Goal: Task Accomplishment & Management: Complete application form

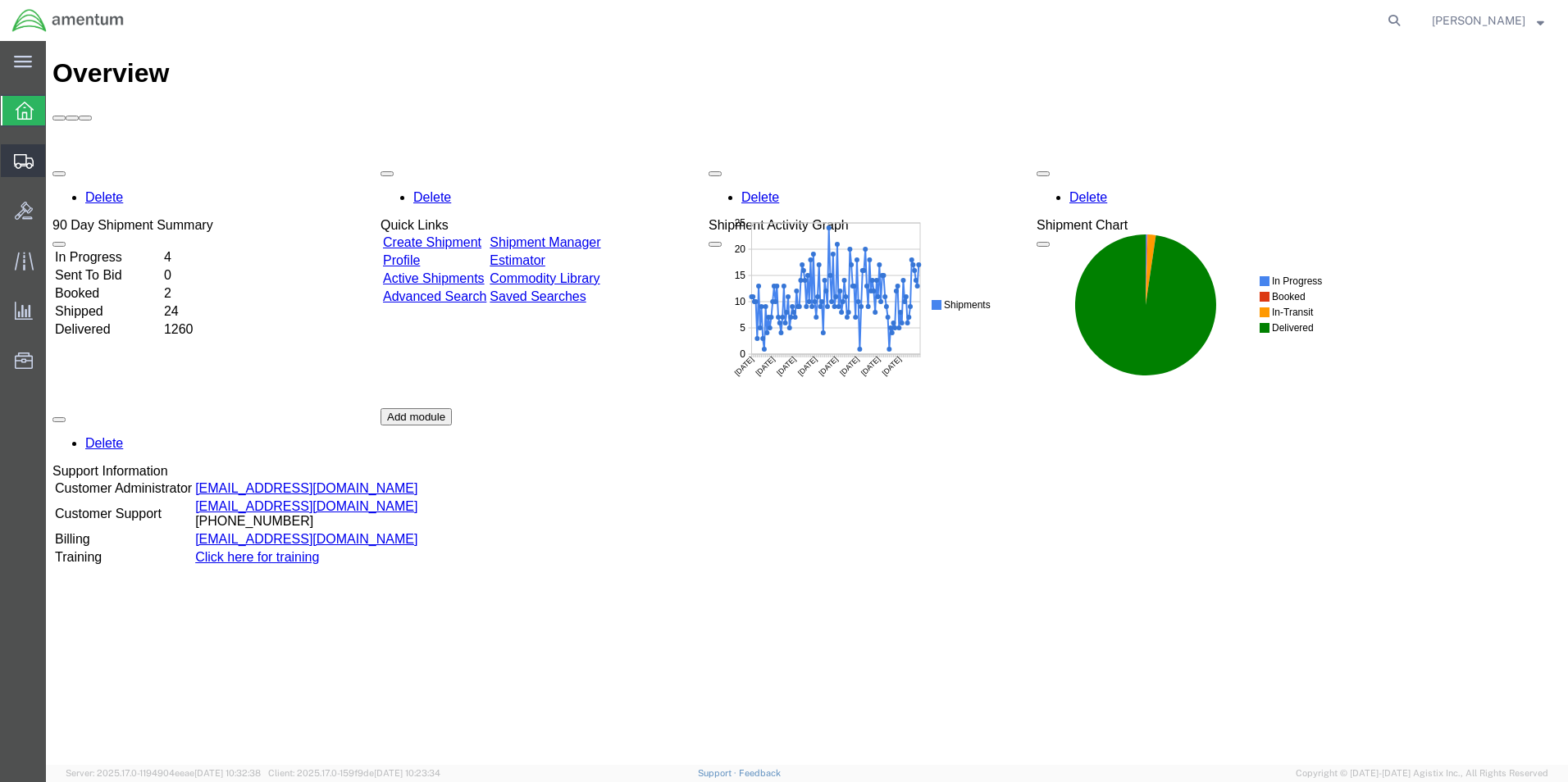
click at [0, 0] on span "Create Shipment" at bounding box center [0, 0] width 0 height 0
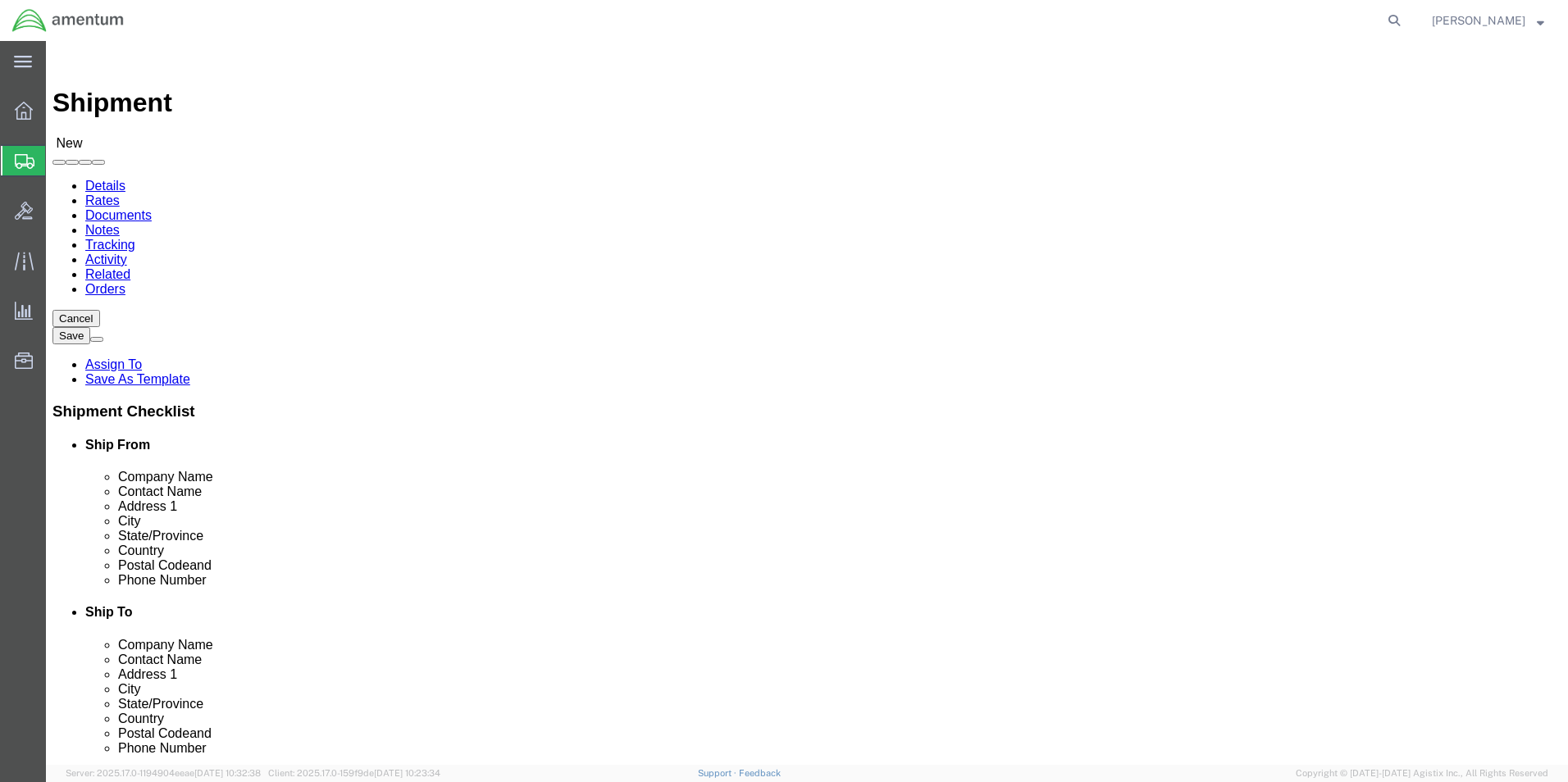
select select
select select "MYPROFILE"
select select "[GEOGRAPHIC_DATA]"
type input "WTU"
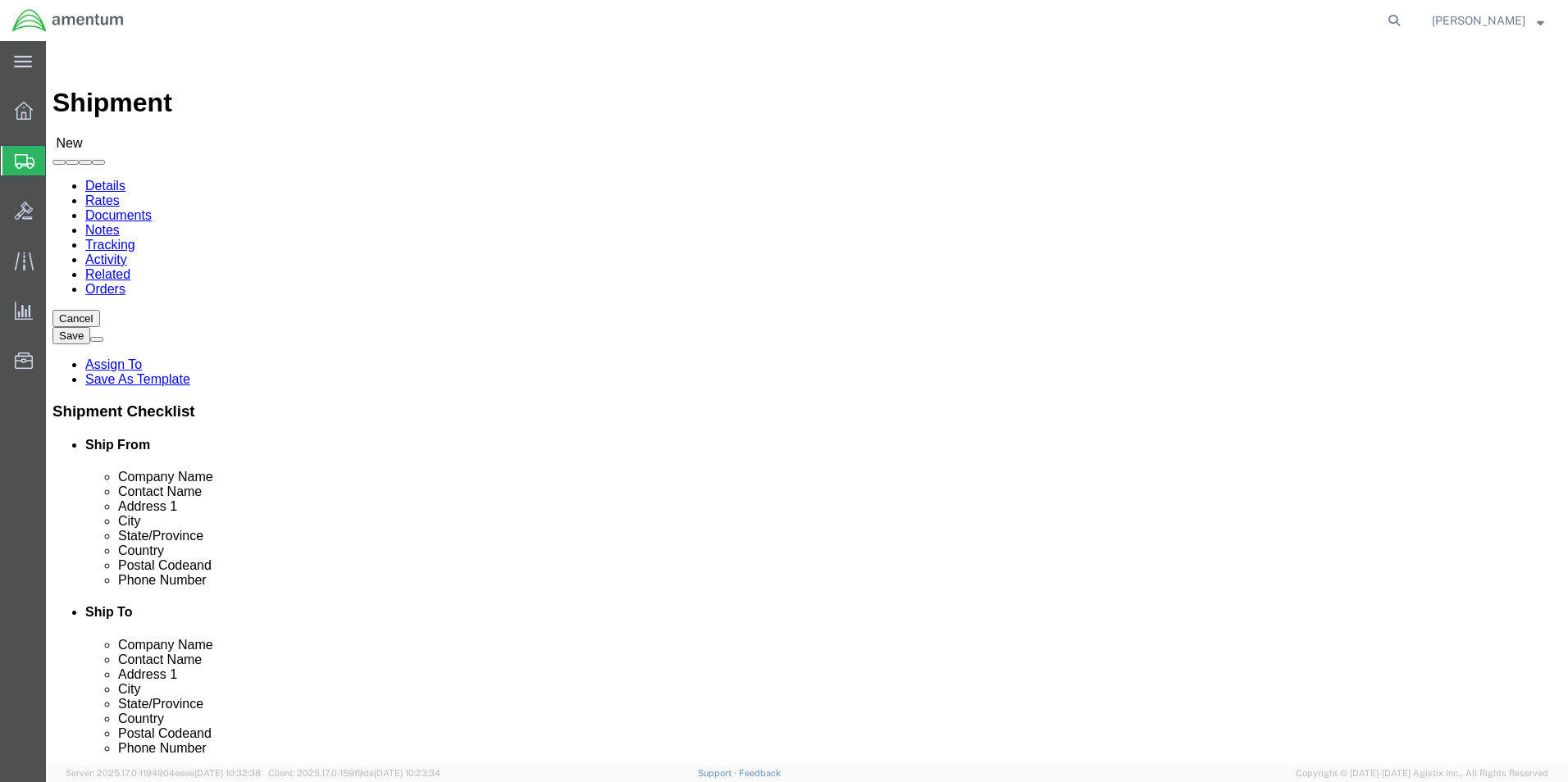
select select "49949"
select select "AZ"
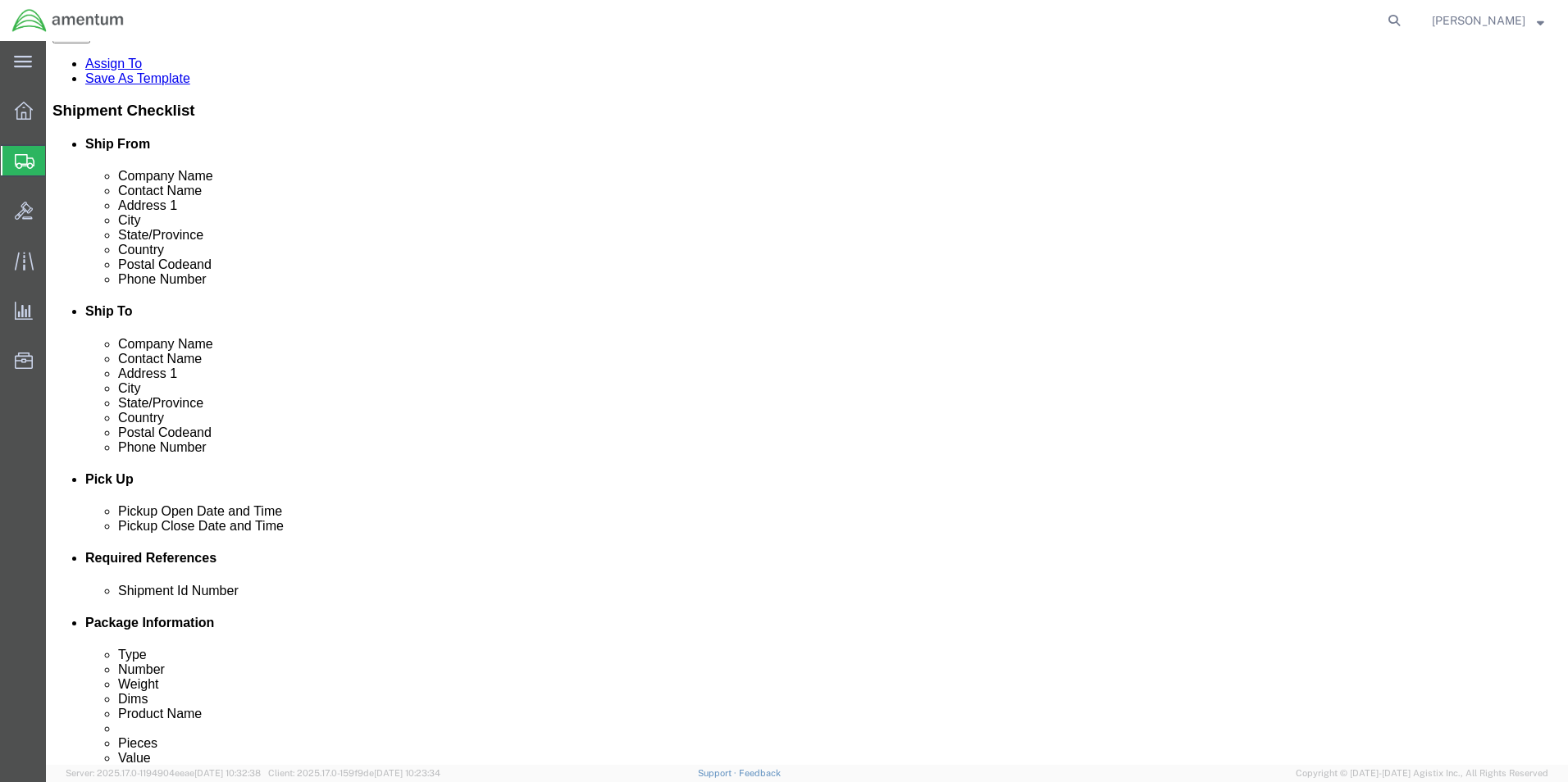
scroll to position [328, 0]
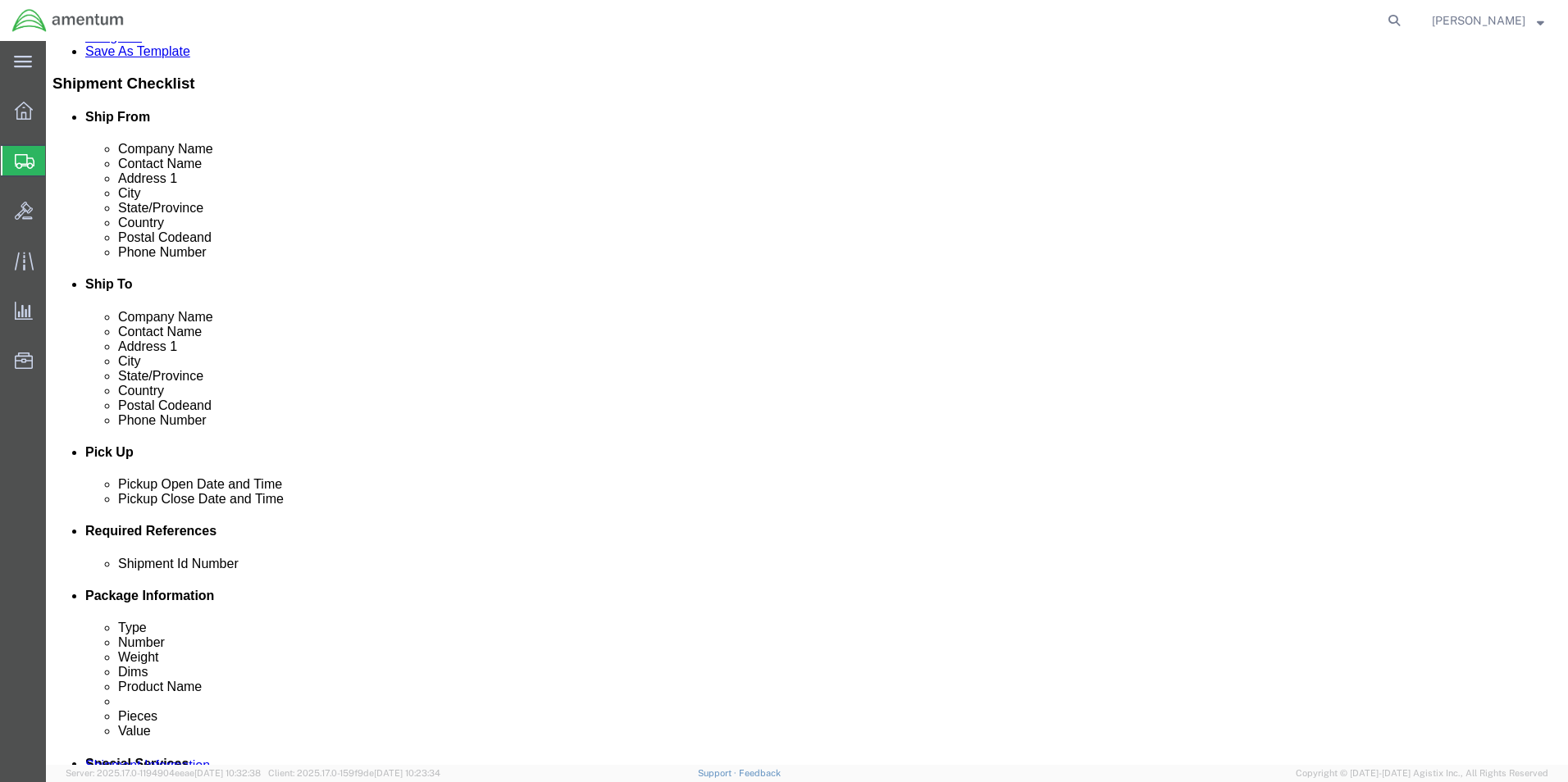
click input "text"
type input "95097"
click button "Add reference"
click select "Select Account Type Activity ID Airline Appointment Number ASN Batch Request # …"
select select "DEPT"
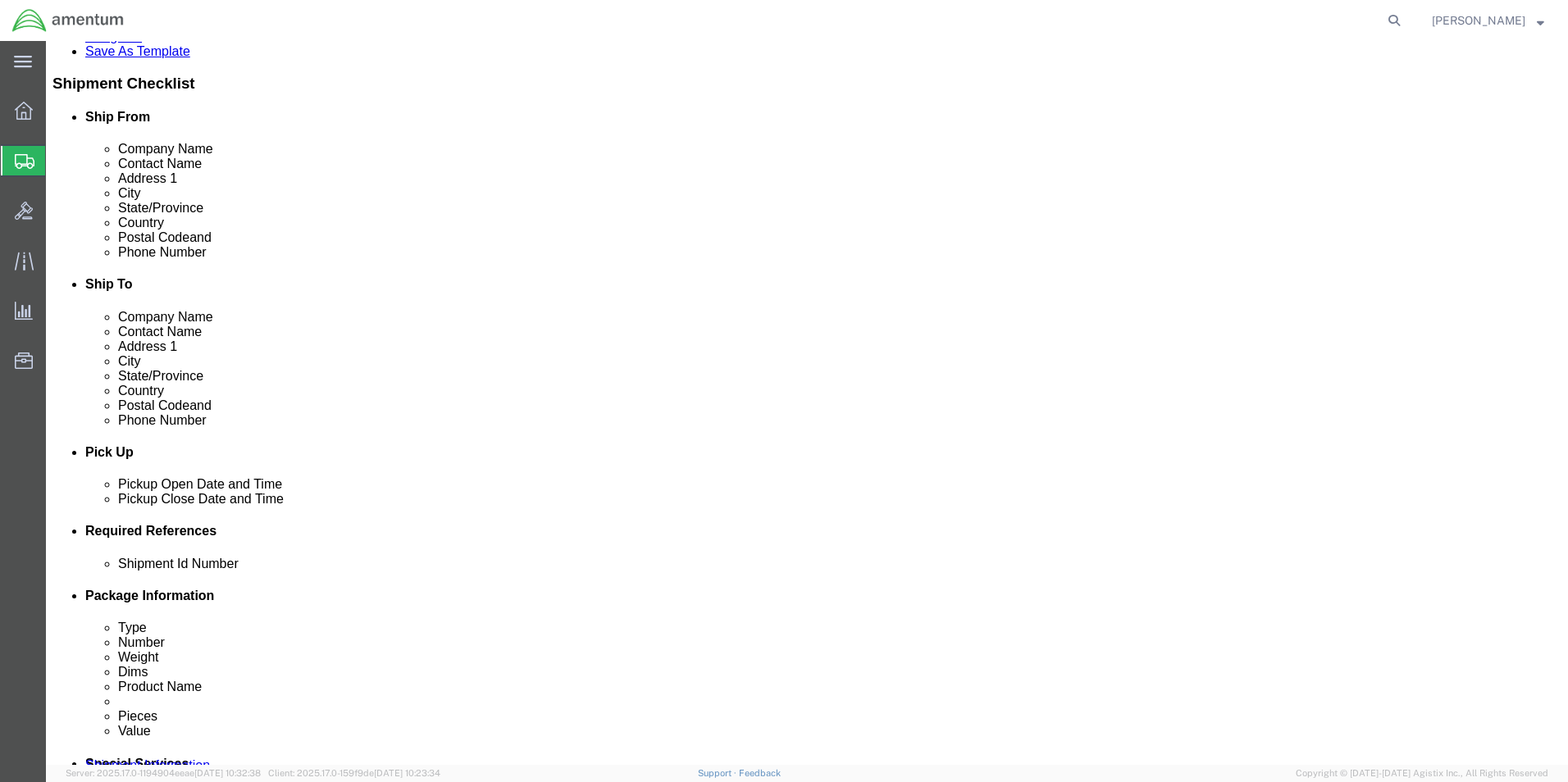
click select "Select Account Type Activity ID Airline Appointment Number ASN Batch Request # …"
type input "CBP"
click button "Add reference"
click select "Select Account Type Activity ID Airline Appointment Number ASN Batch Request # …"
select select "CUSTREF"
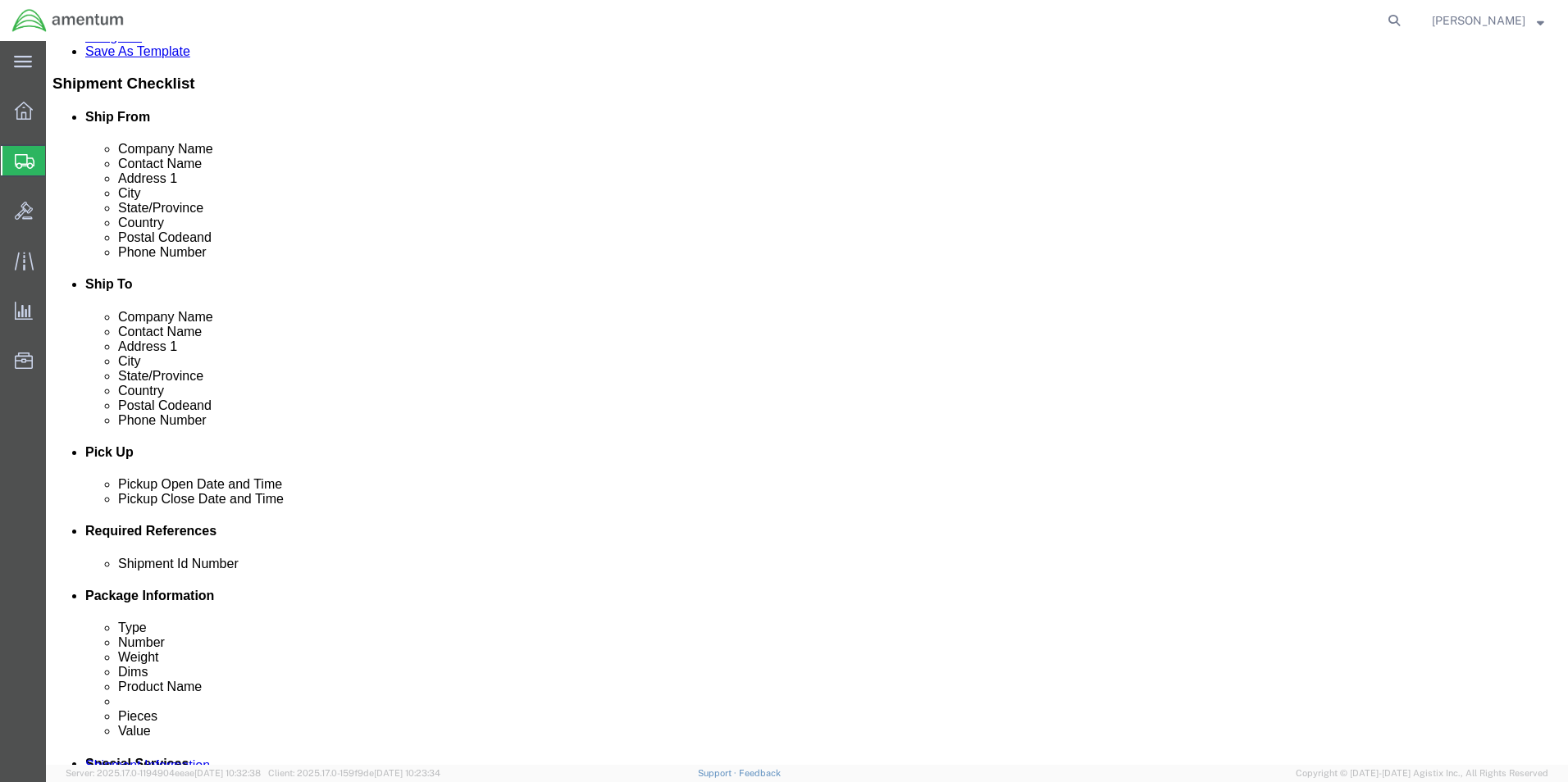
click select "Select Account Type Activity ID Airline Appointment Number ASN Batch Request # …"
click input "text"
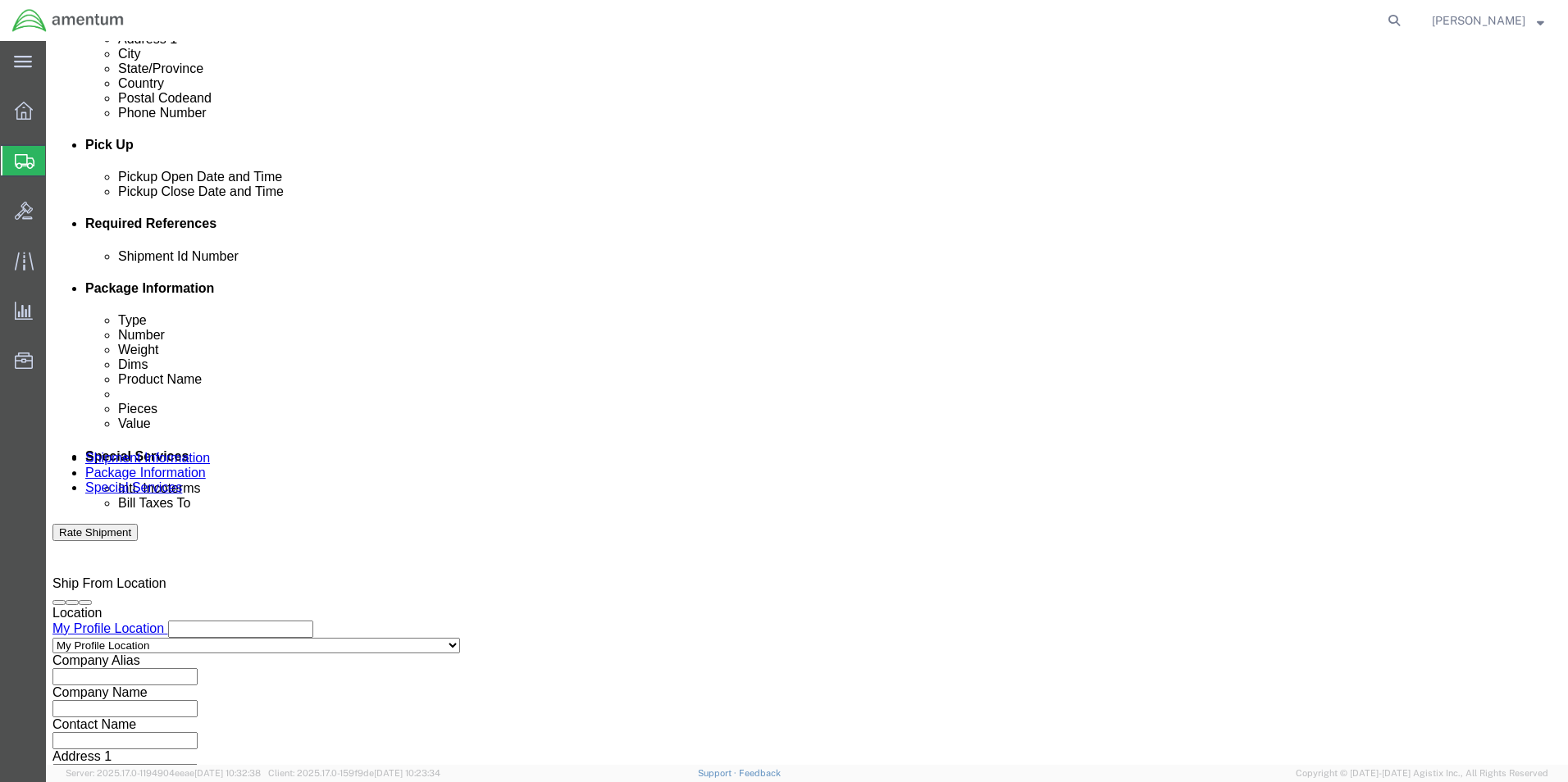
scroll to position [684, 0]
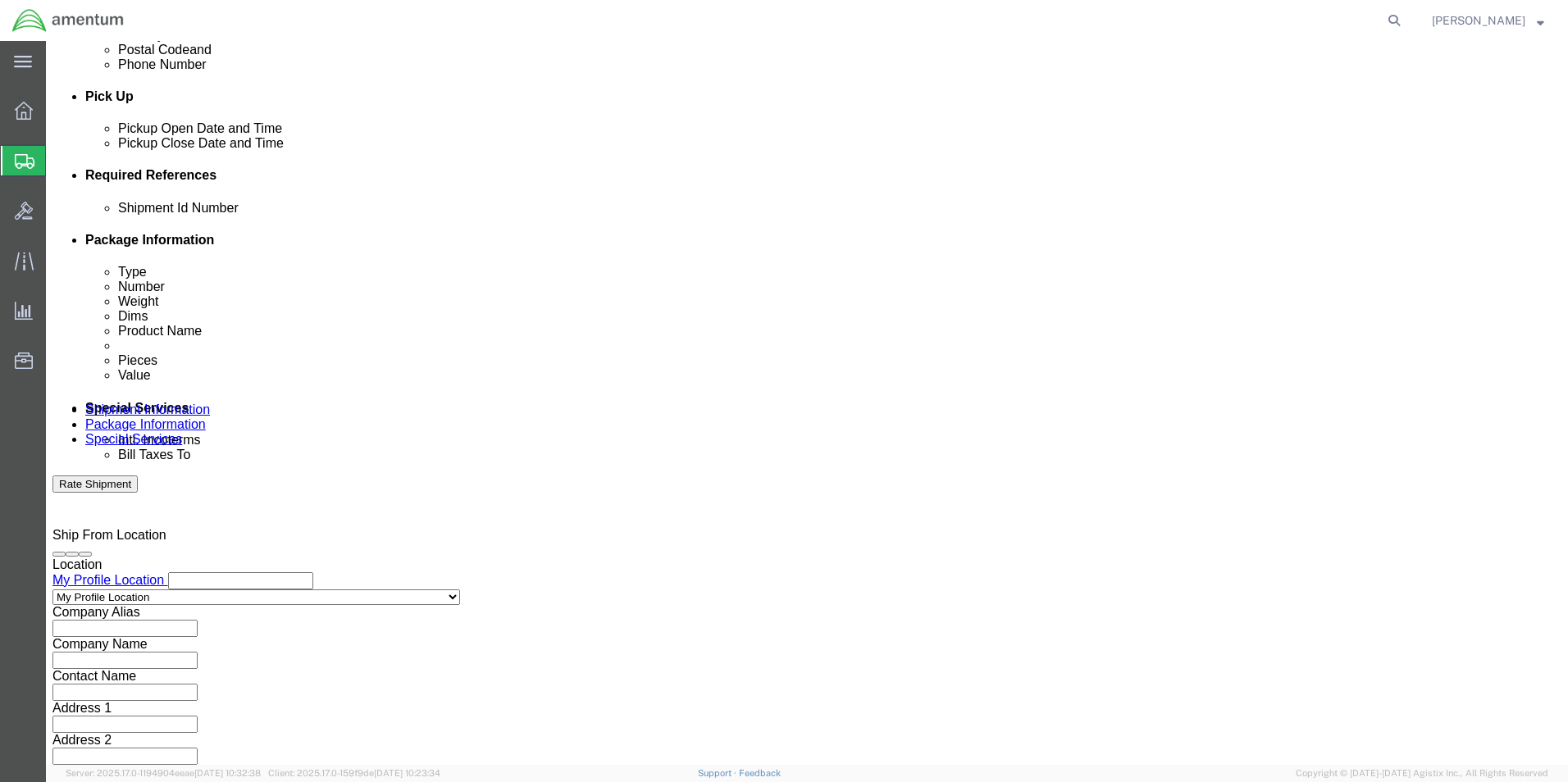
type input "325682"
click select "Select Air Less than Truckload Multi-Leg Ocean Freight Rail Small Parcel Truckl…"
select select "SMAL"
click select "Select Air Less than Truckload Multi-Leg Ocean Freight Rail Small Parcel Truckl…"
click button "Continue"
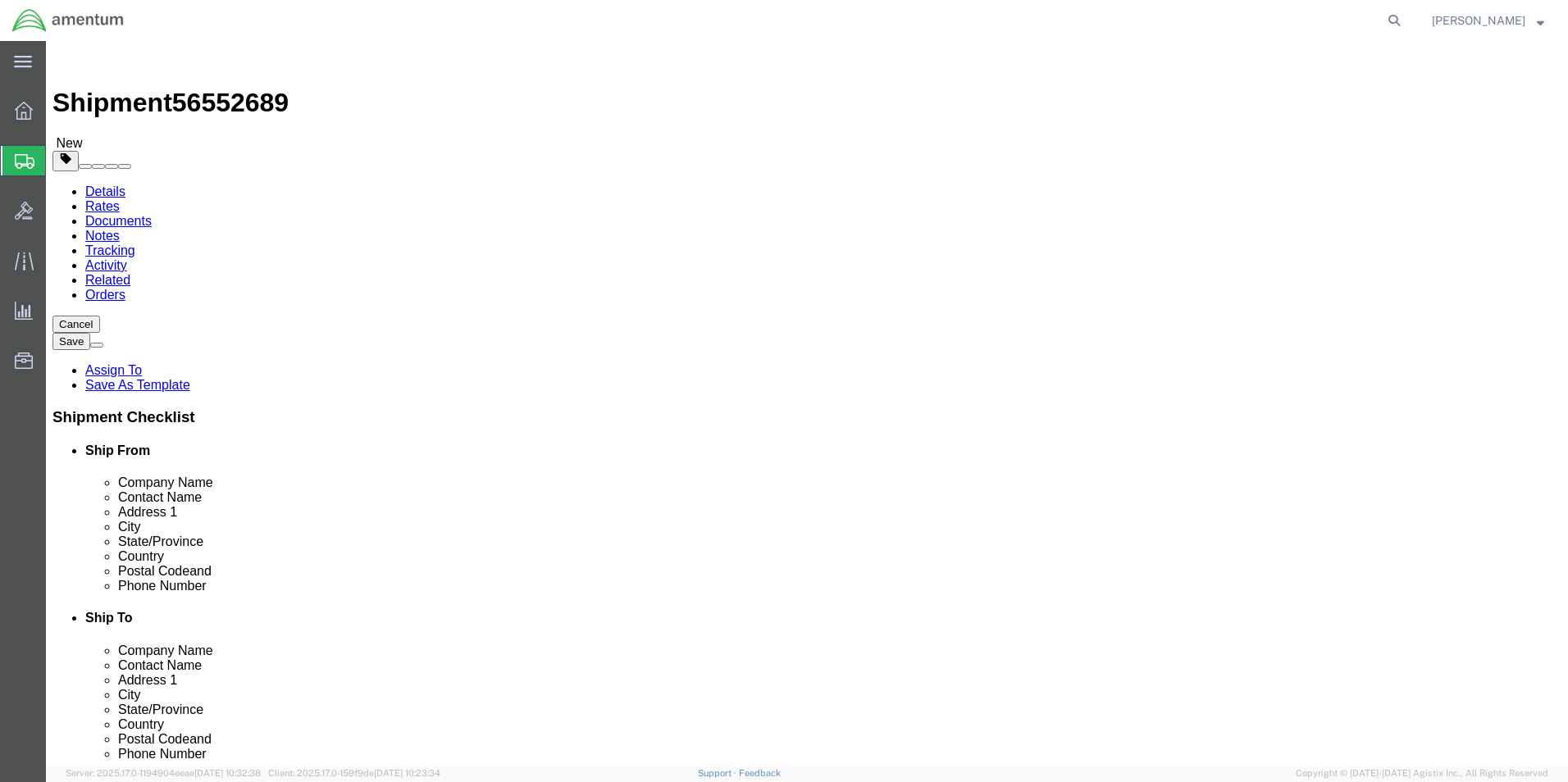
click select "Select Bale(s) Basket(s) Bolt(s) Bottle(s) Buckets Bulk Bundle(s) Can(s) Cardbo…"
select select "TUB"
click select "Select Bale(s) Basket(s) Bolt(s) Bottle(s) Buckets Bulk Bundle(s) Can(s) Cardbo…"
type input "38.00"
type input "6.00"
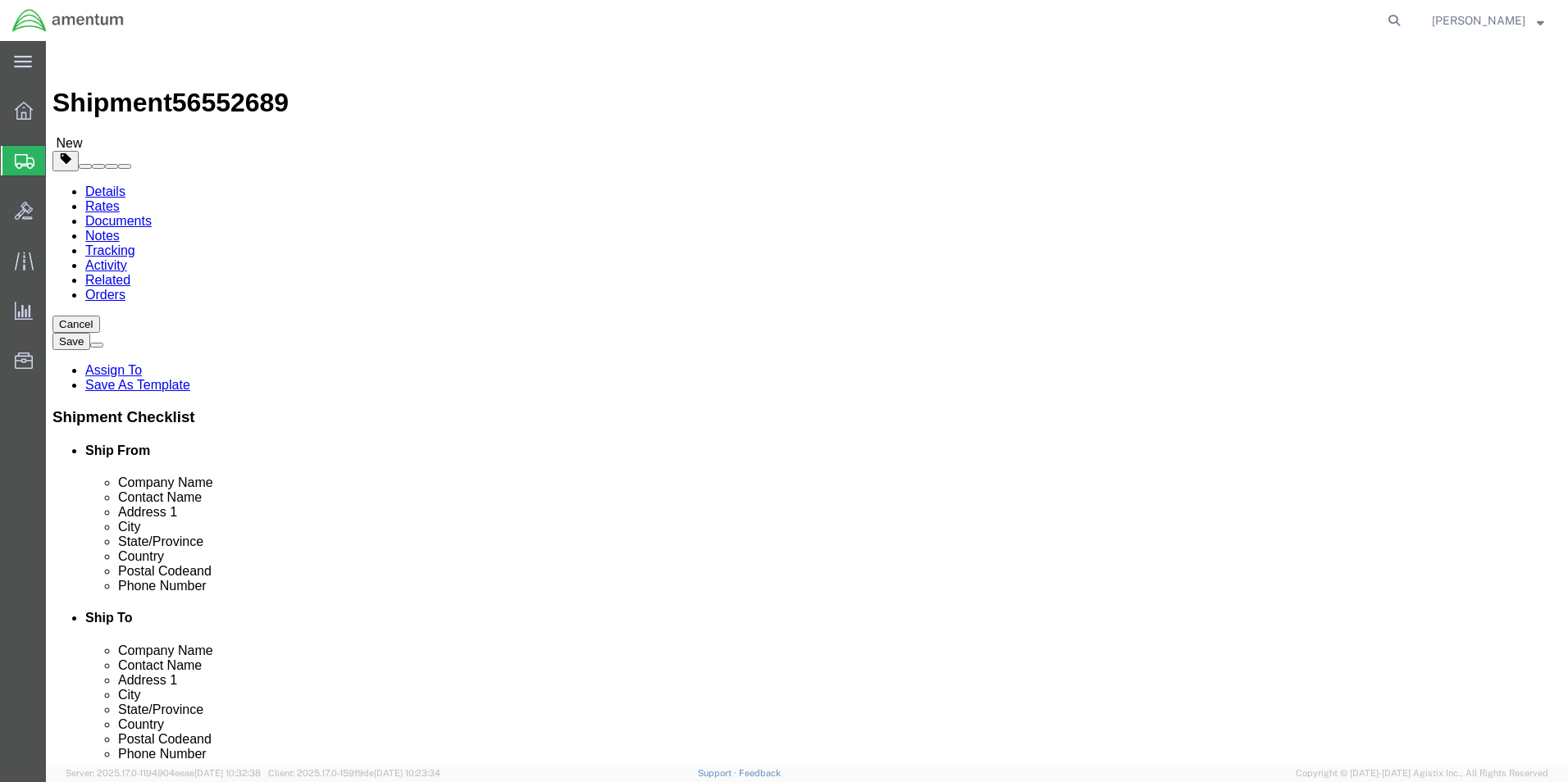
type input "6.00"
click input "0.00"
drag, startPoint x: 257, startPoint y: 385, endPoint x: 205, endPoint y: 385, distance: 52.0
click div "Weight 0.00 Select kgs lbs Ship. t°"
type input "2"
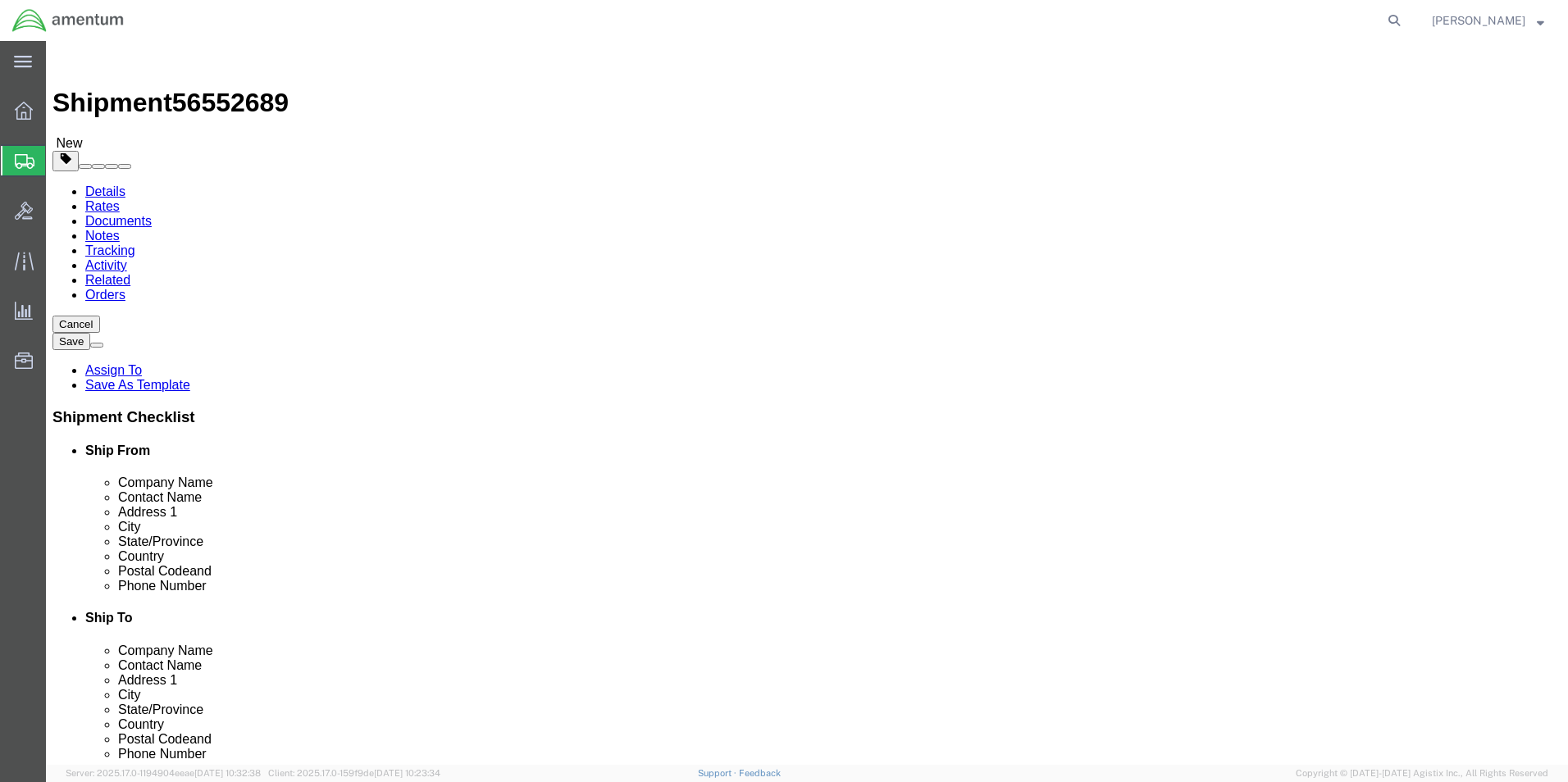
click link "Add Content"
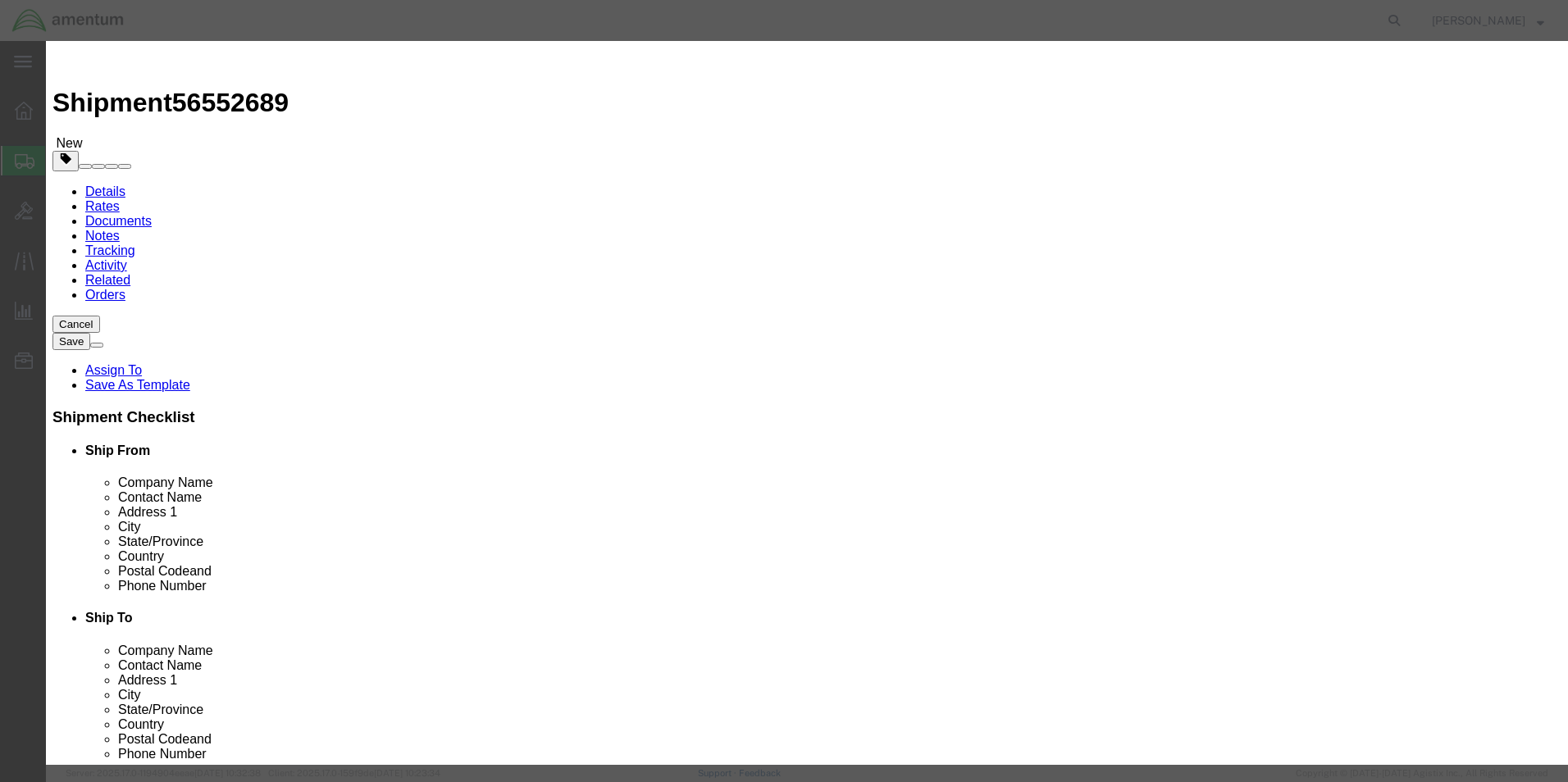
click input "text"
type input "TUBE VENT"
type input "1"
type input "206.20"
click button "Save & Close"
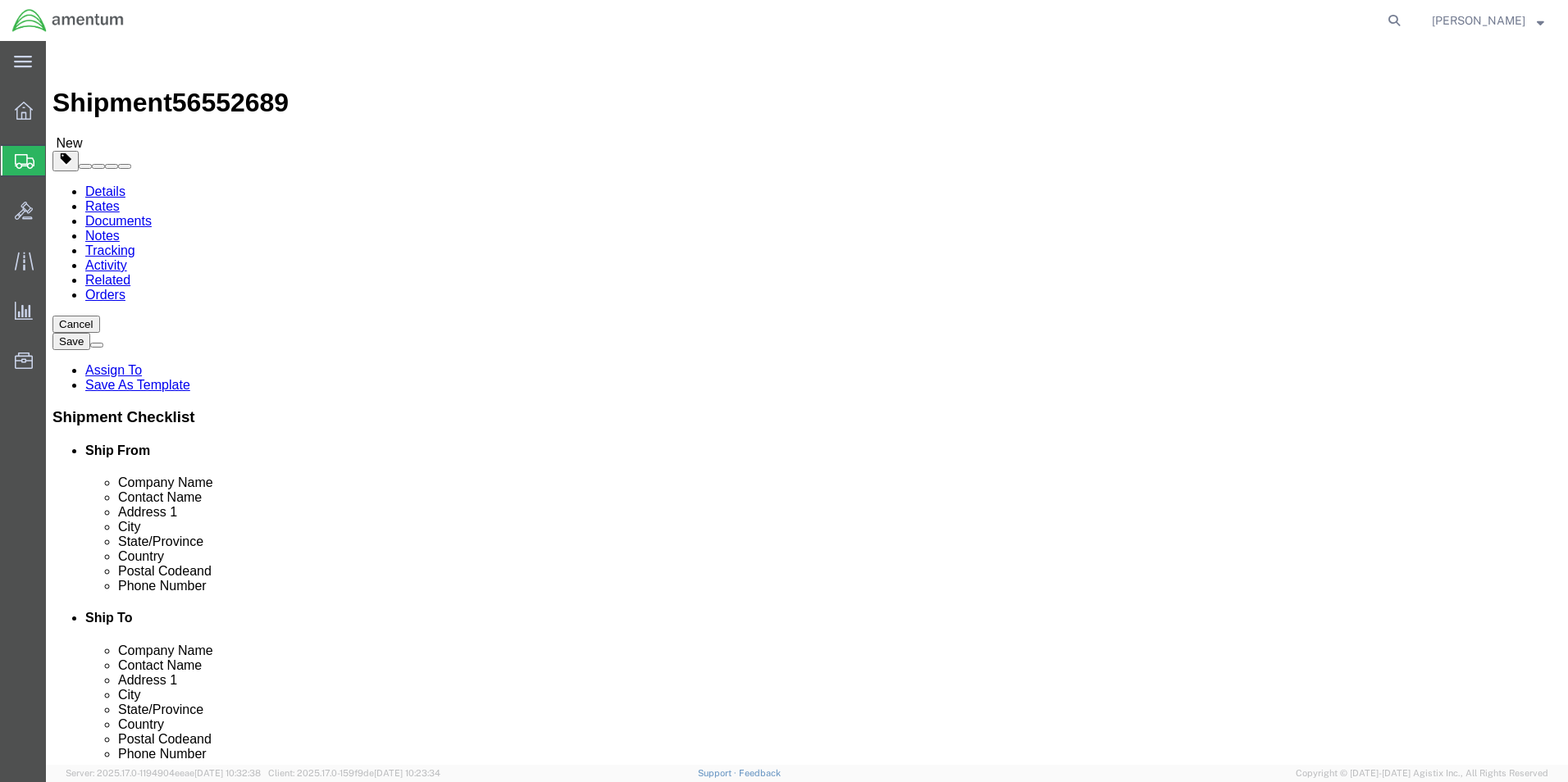
click button "Continue"
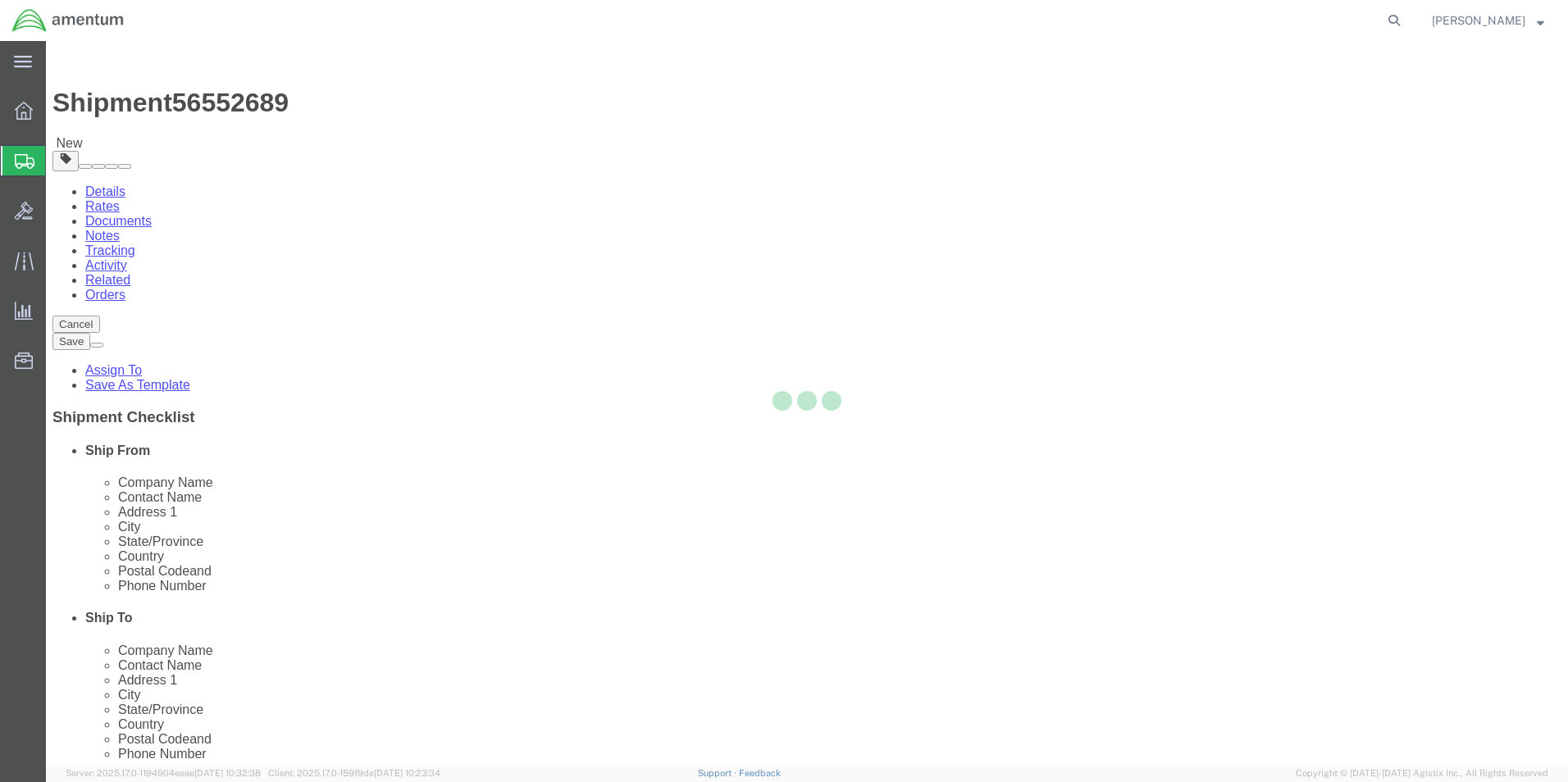
select select
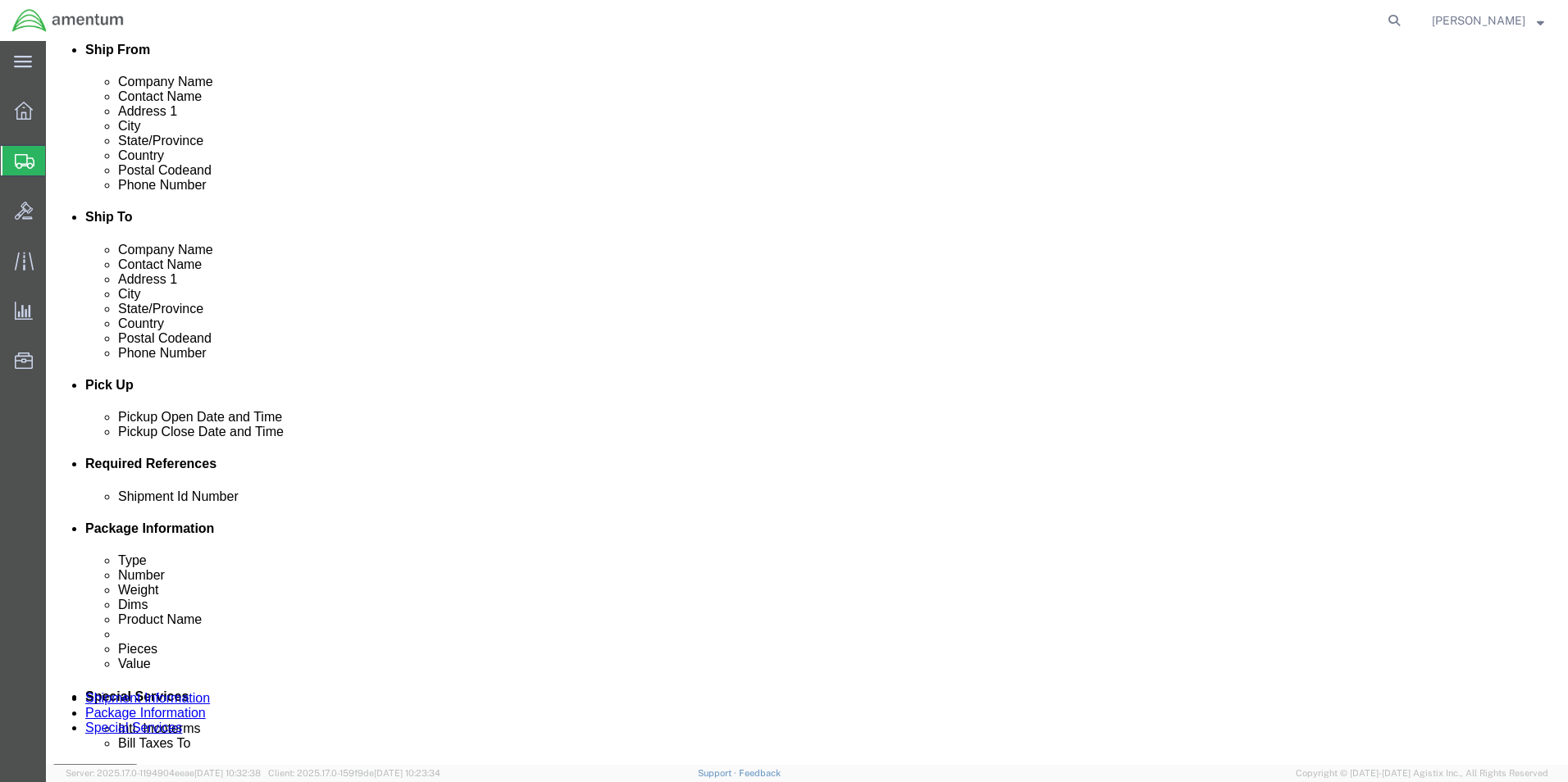
scroll to position [410, 0]
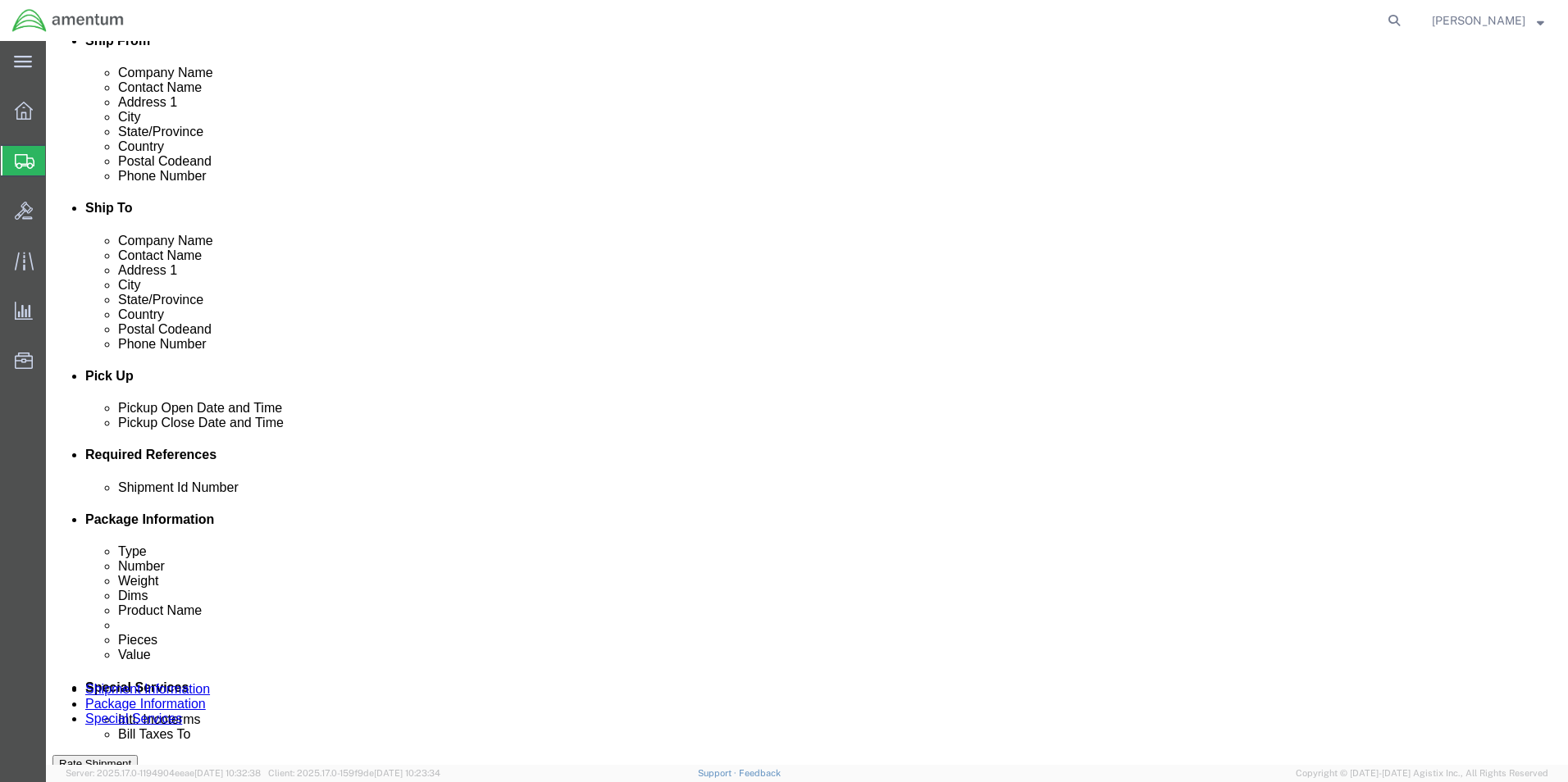
click select "Select Buyer Cost Center Department Operations Number Order Number Sales Person"
select select "COSTCENTER"
click select "Select Buyer Cost Center Department Operations Number Order Number Sales Person"
type input "6118.03.03.2219.000.ELP.0000"
click select "Select Recipient Account Sender/Shipper Third Party Account"
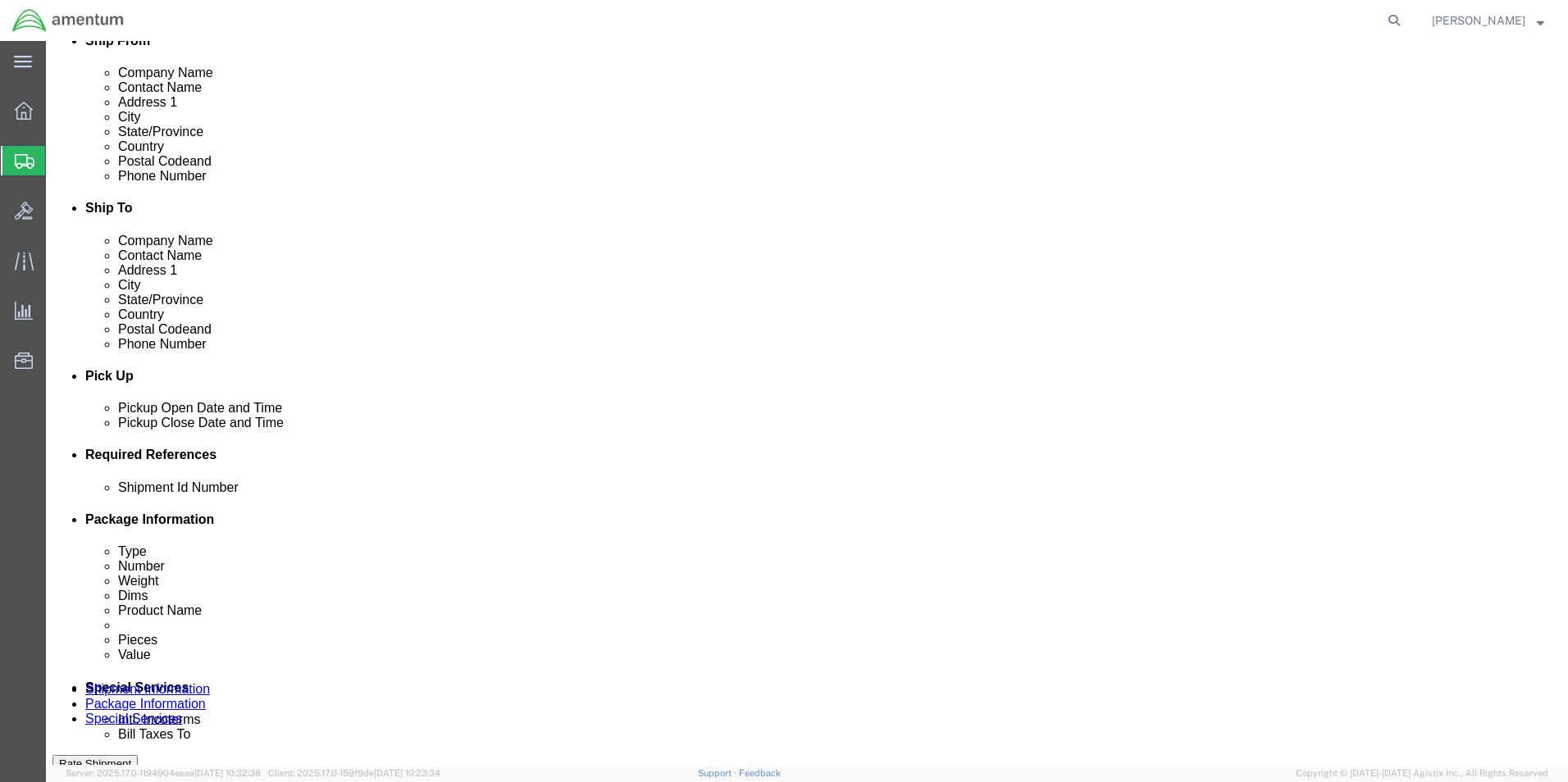
select select "SHIP"
click select "Select Recipient Account Sender/Shipper Third Party Account"
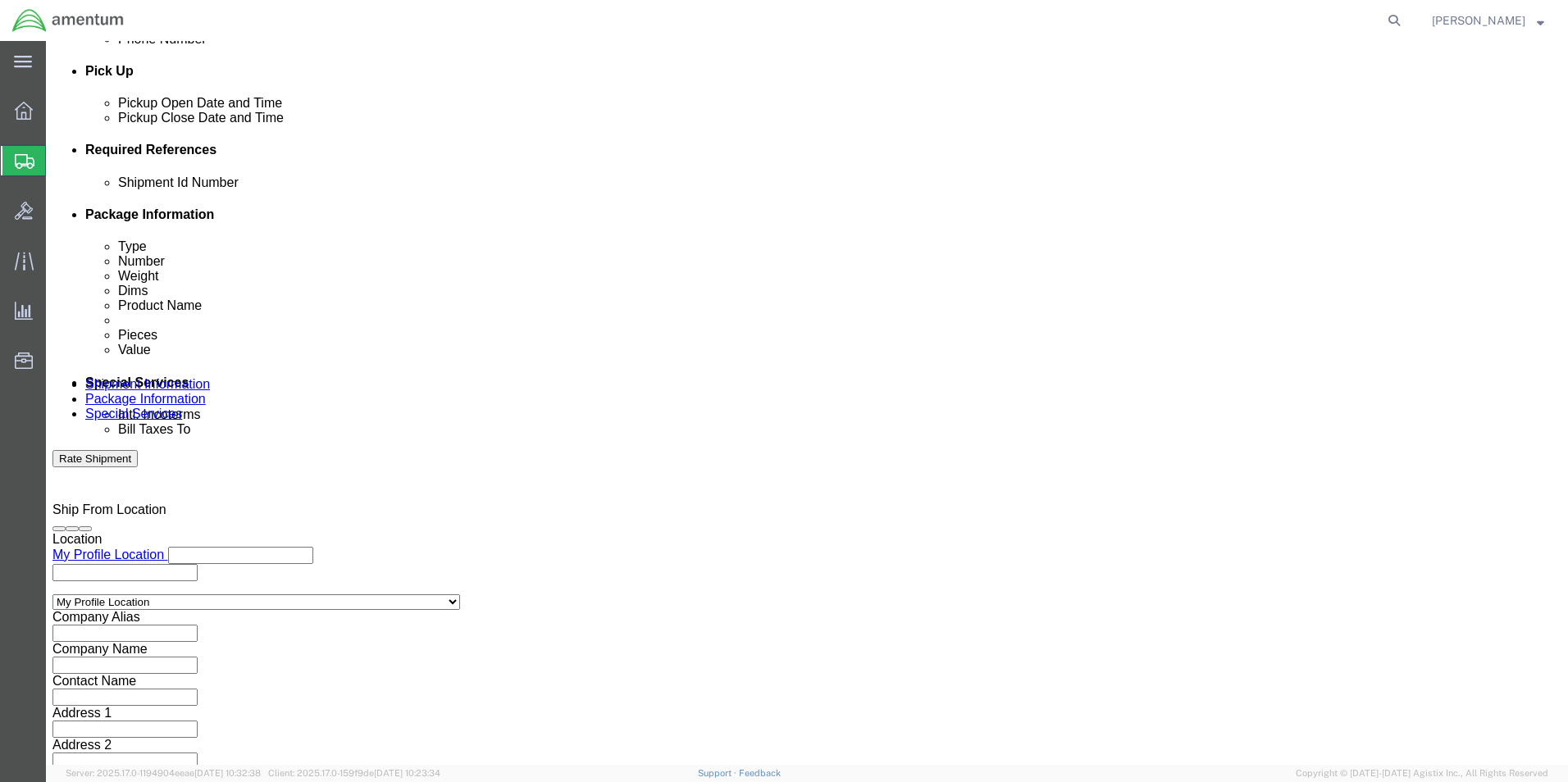
scroll to position [738, 0]
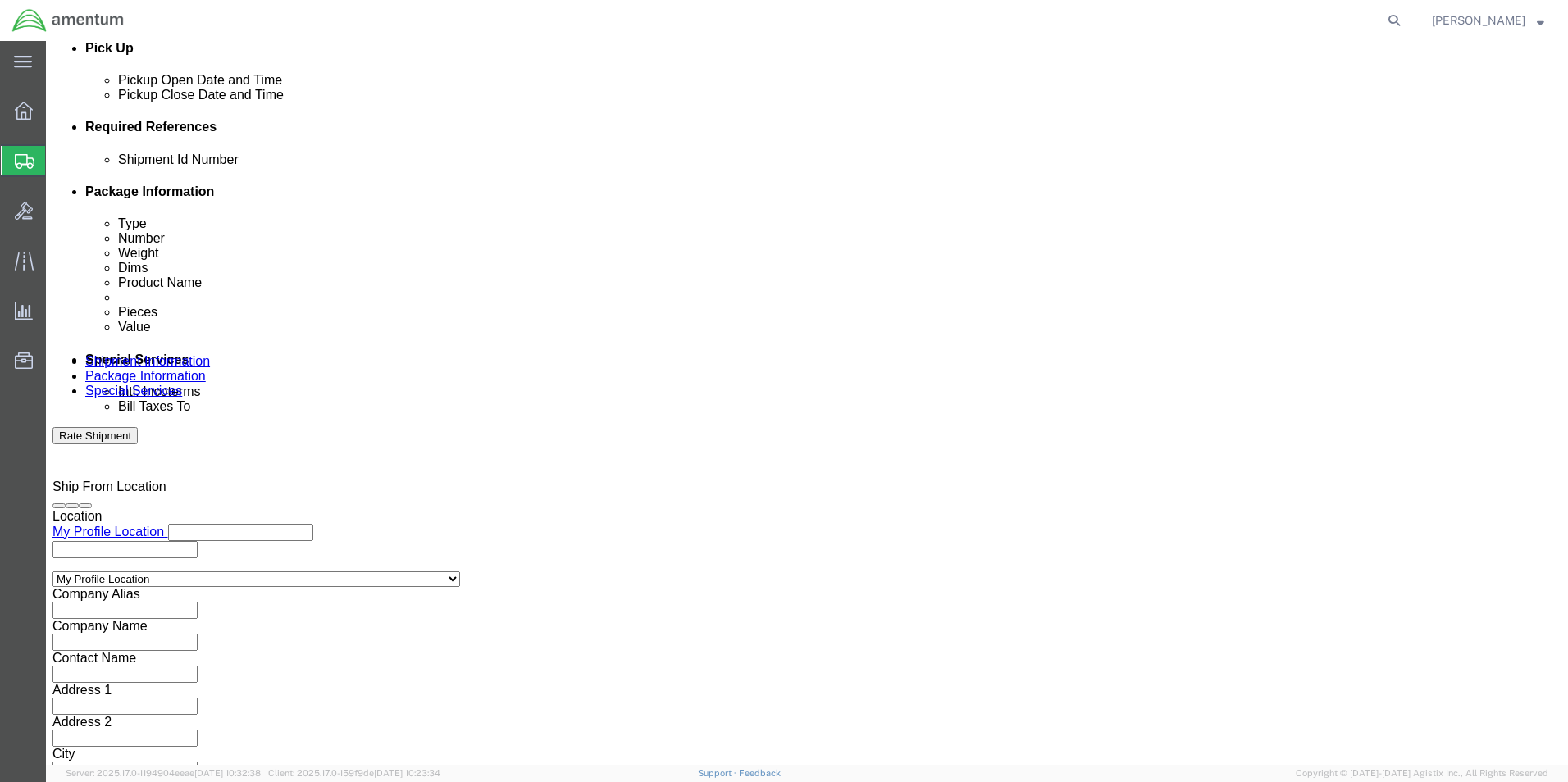
click input "text"
type input "[PERSON_NAME]"
type input "[PERSON_NAME][EMAIL_ADDRESS][PERSON_NAME][DOMAIN_NAME]"
click ul "[PERSON_NAME][EMAIL_ADDRESS][PERSON_NAME][DOMAIN_NAME] (new)"
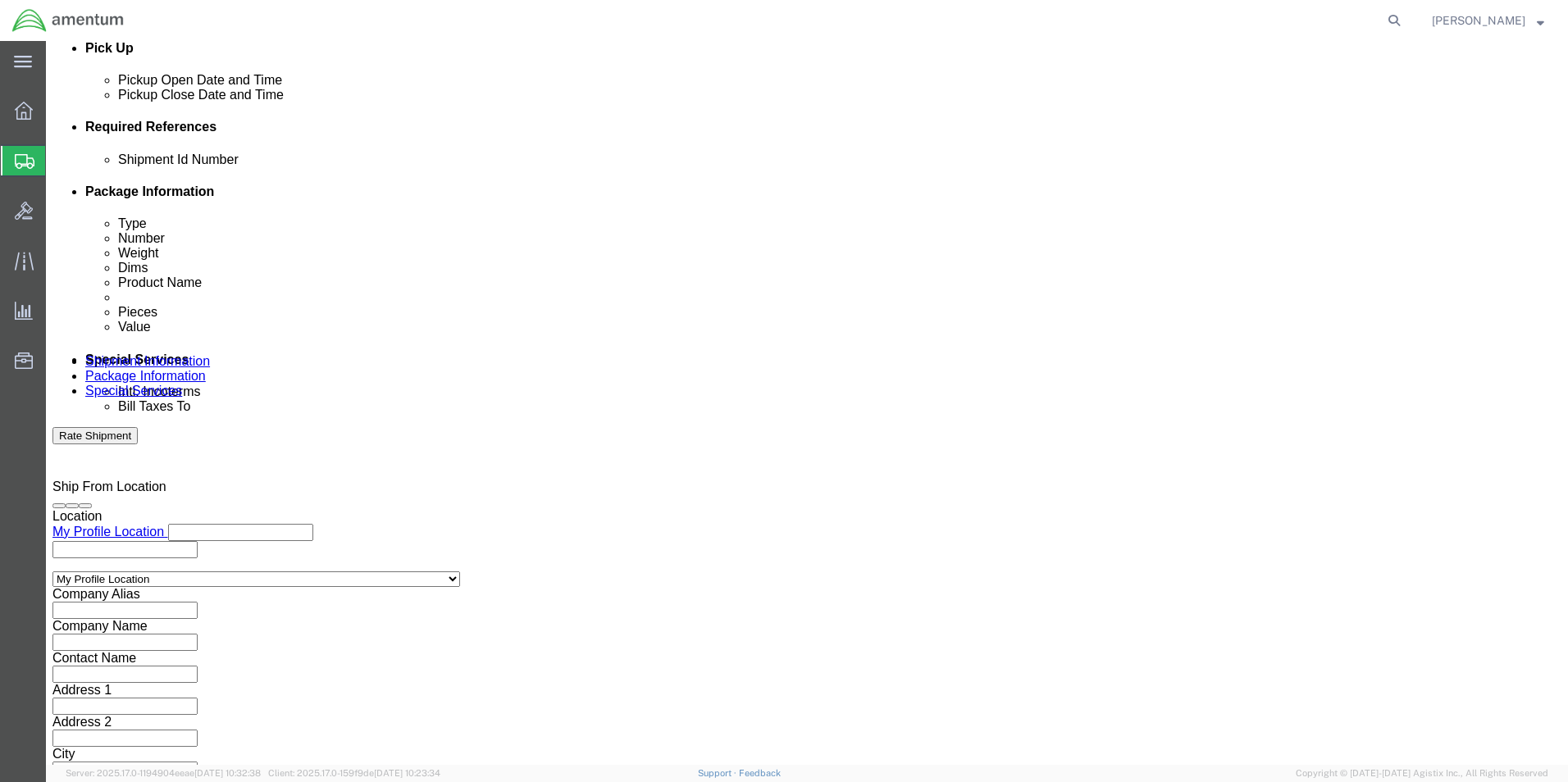
type input "[PERSON_NAME][EMAIL_ADDRESS][PERSON_NAME][DOMAIN_NAME]"
type input "[PERSON_NAME][EMAIL_ADDRESS][PERSON_NAME][DOMAIN_NAME],[PERSON_NAME][DOMAIN_NAM…"
type input "[PERSON_NAME]."
type input "[PERSON_NAME][EMAIL_ADDRESS][PERSON_NAME][DOMAIN_NAME],[PERSON_NAME][DOMAIN_NAM…"
click button "Rate Shipment"
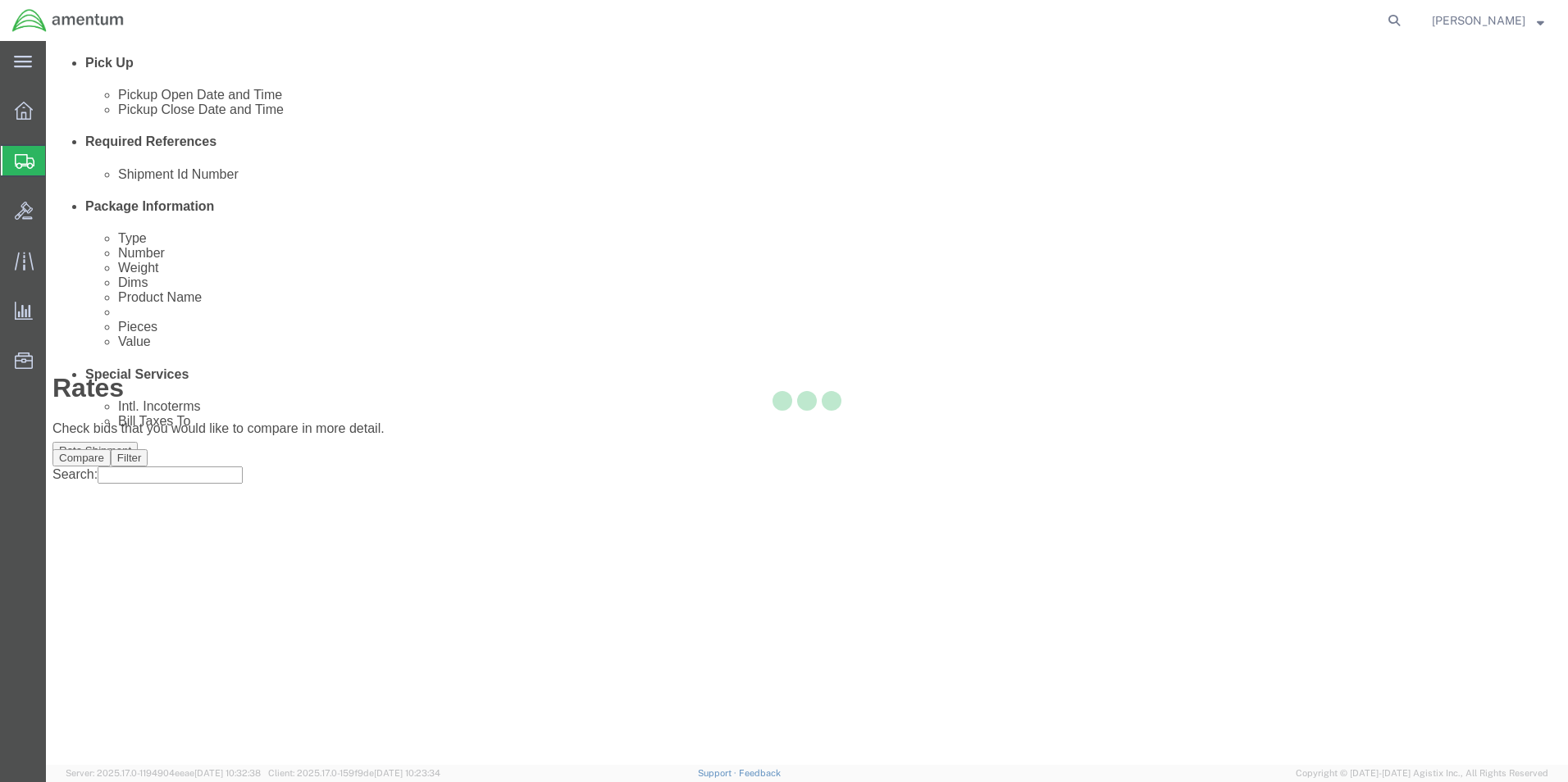
scroll to position [0, 0]
